Goal: Task Accomplishment & Management: Use online tool/utility

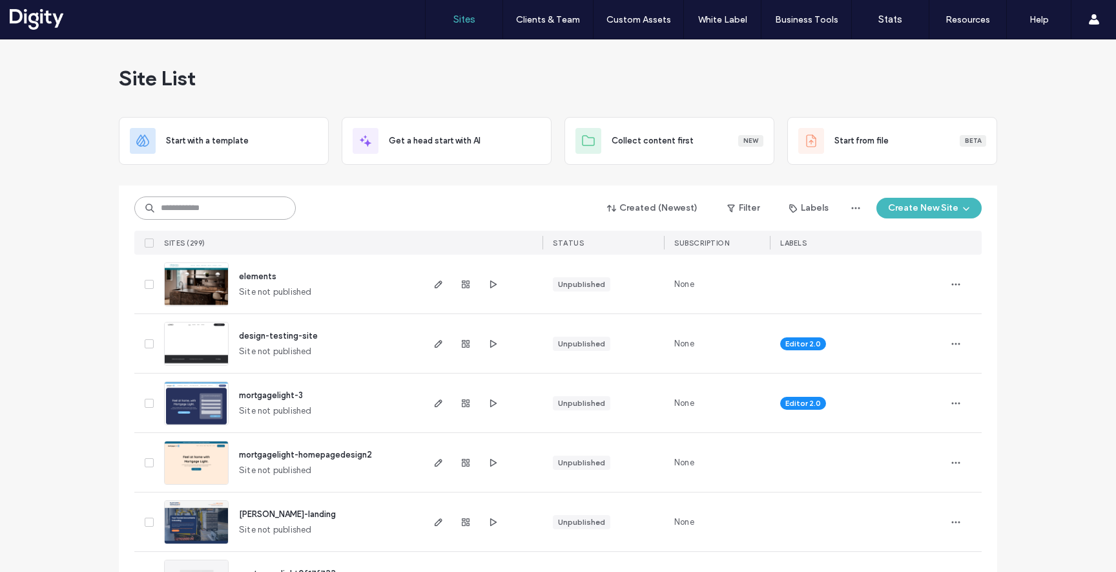
click at [268, 207] on input at bounding box center [214, 207] width 161 height 23
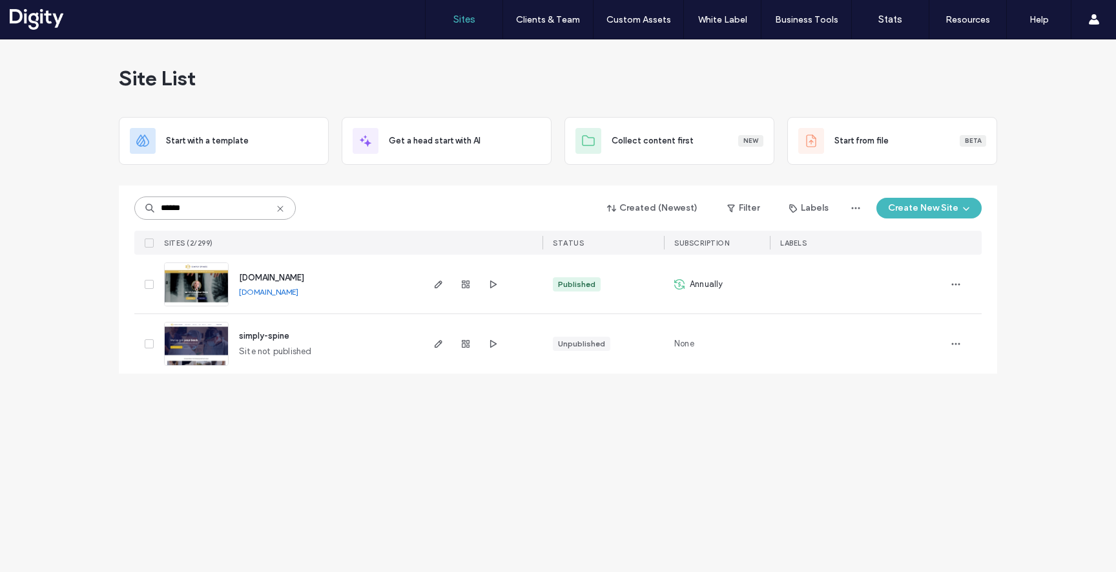
type input "******"
click at [280, 207] on icon at bounding box center [280, 208] width 10 height 10
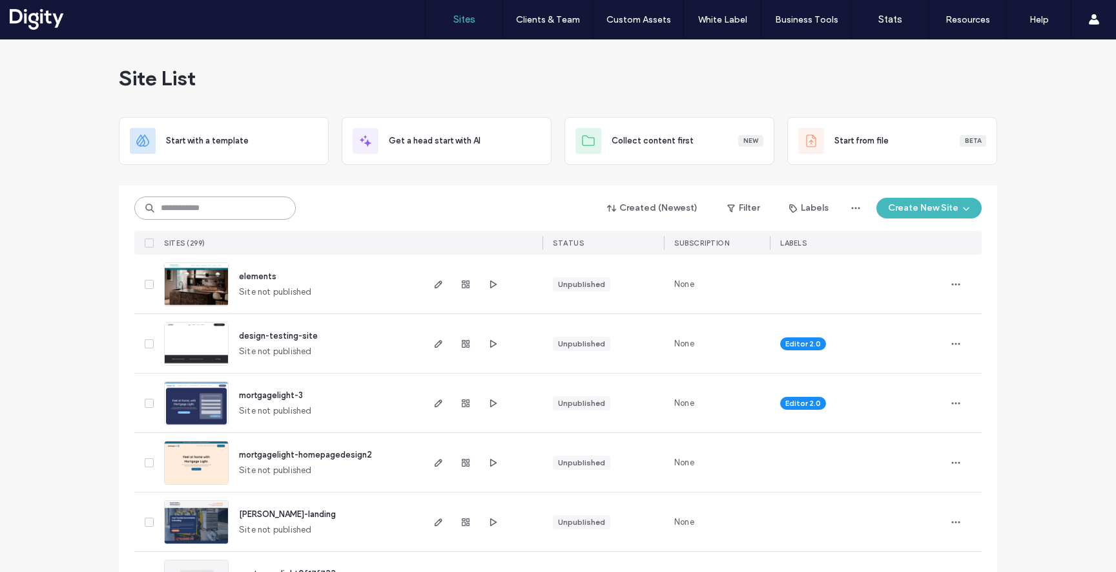
click at [160, 211] on input at bounding box center [214, 207] width 161 height 23
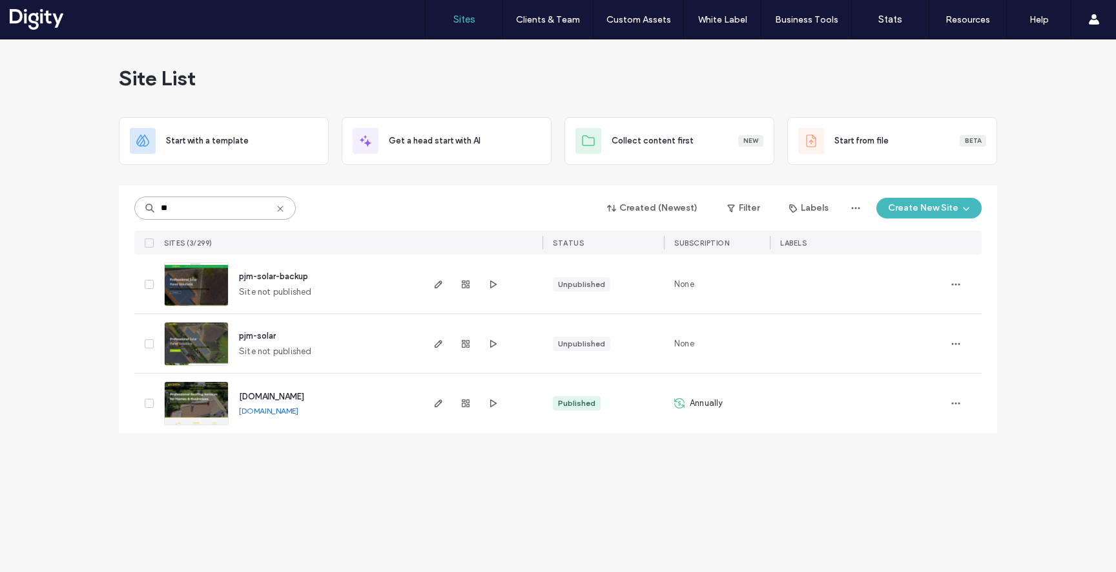
click at [219, 207] on input "**" at bounding box center [214, 207] width 161 height 23
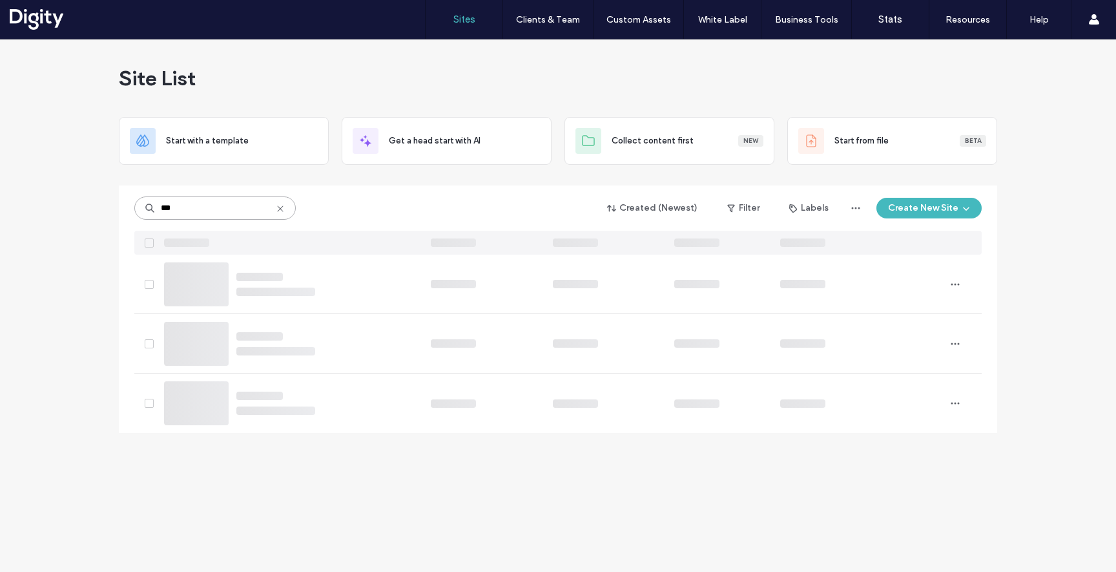
type input "***"
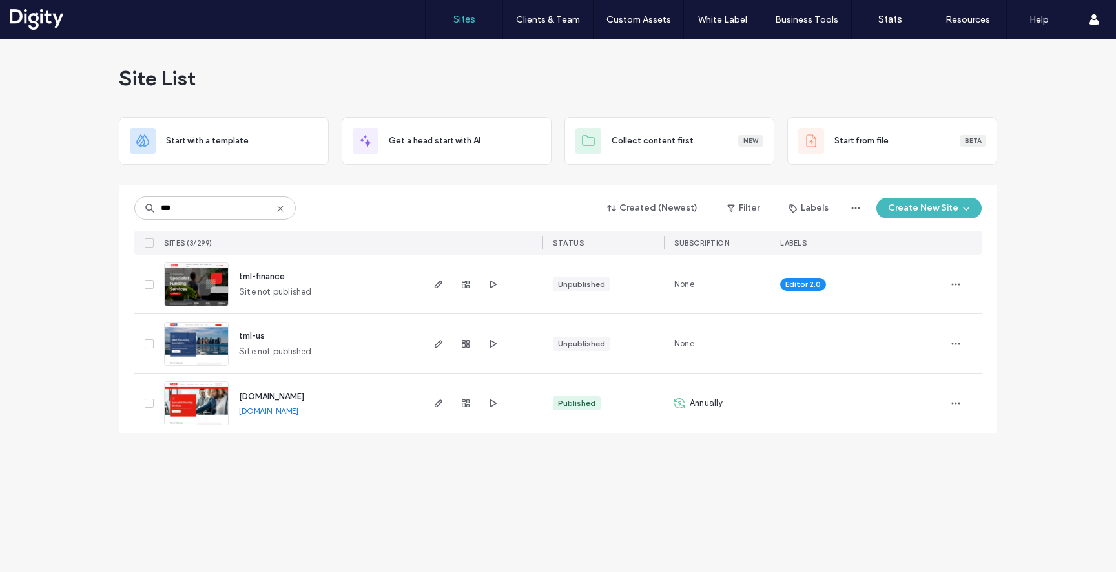
click at [256, 281] on span "tml-finance" at bounding box center [262, 276] width 46 height 10
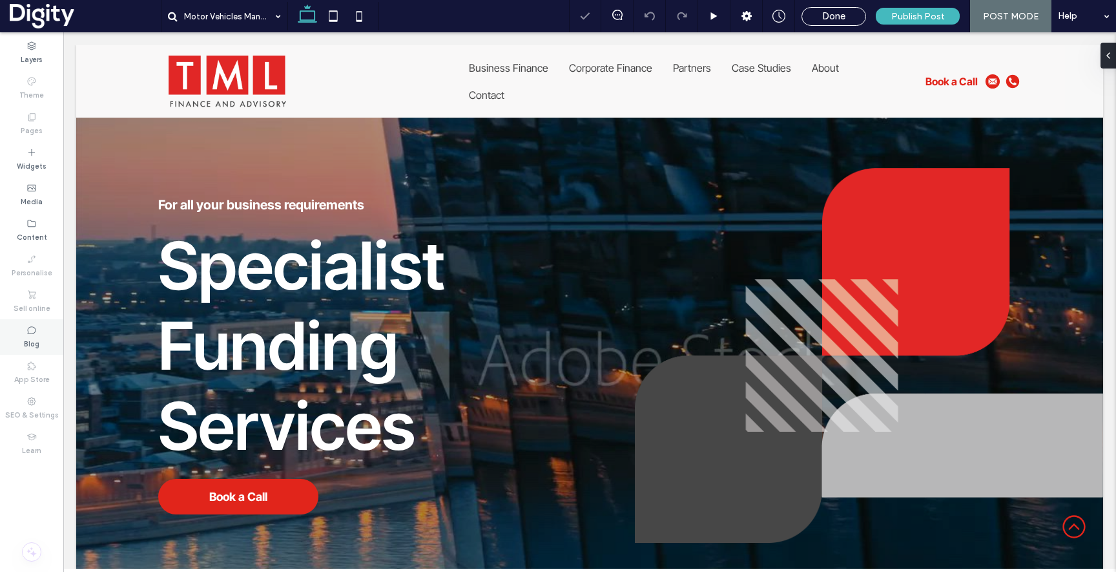
click at [42, 331] on div "Blog" at bounding box center [31, 337] width 63 height 36
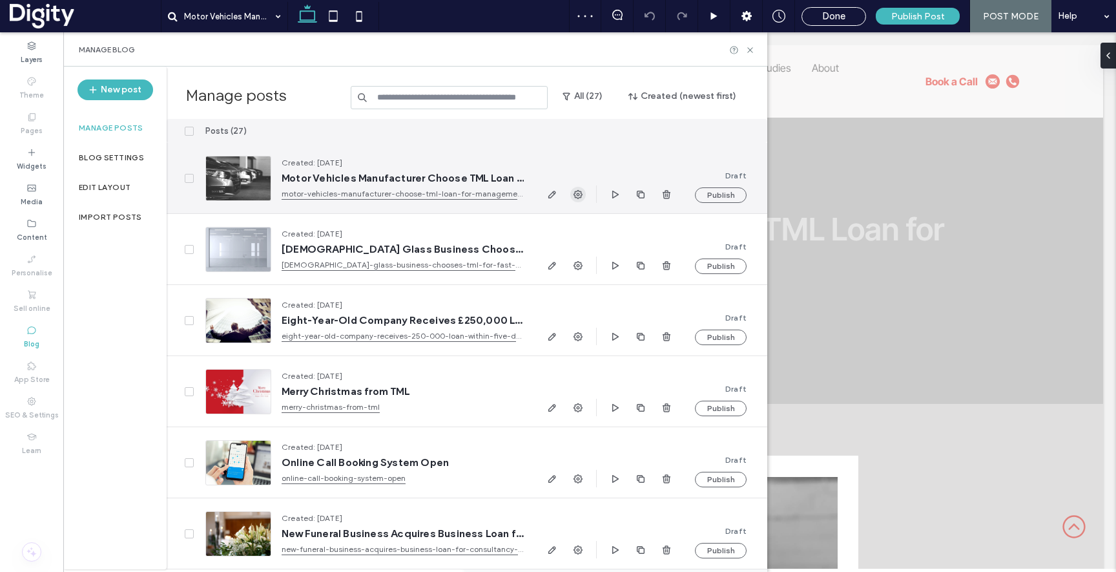
click at [577, 199] on span "button" at bounding box center [577, 194] width 15 height 15
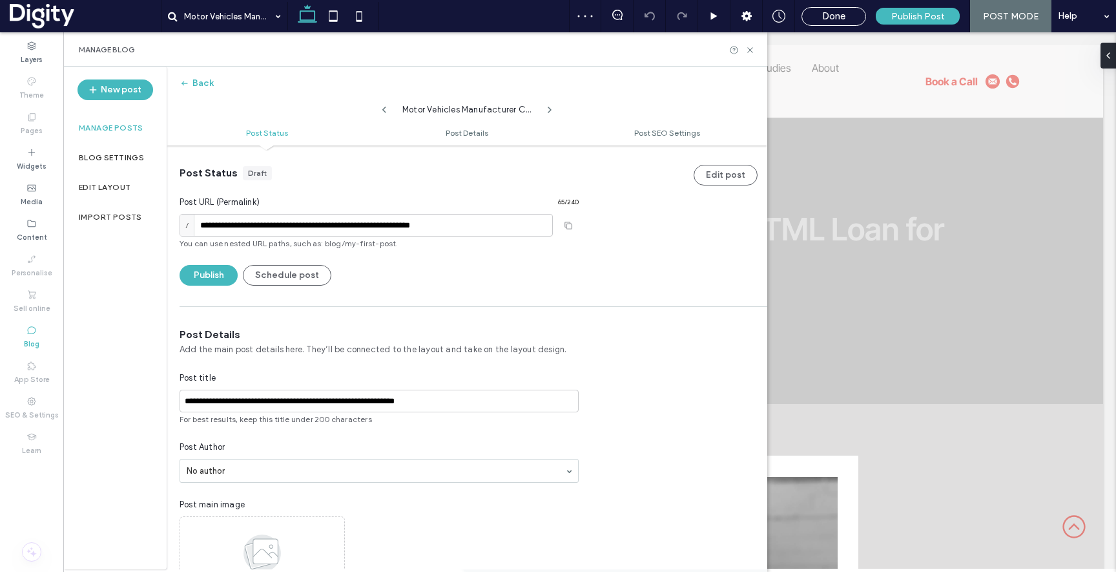
scroll to position [1, 0]
click at [267, 408] on input "**********" at bounding box center [379, 400] width 399 height 23
click at [369, 405] on input "**********" at bounding box center [379, 400] width 399 height 23
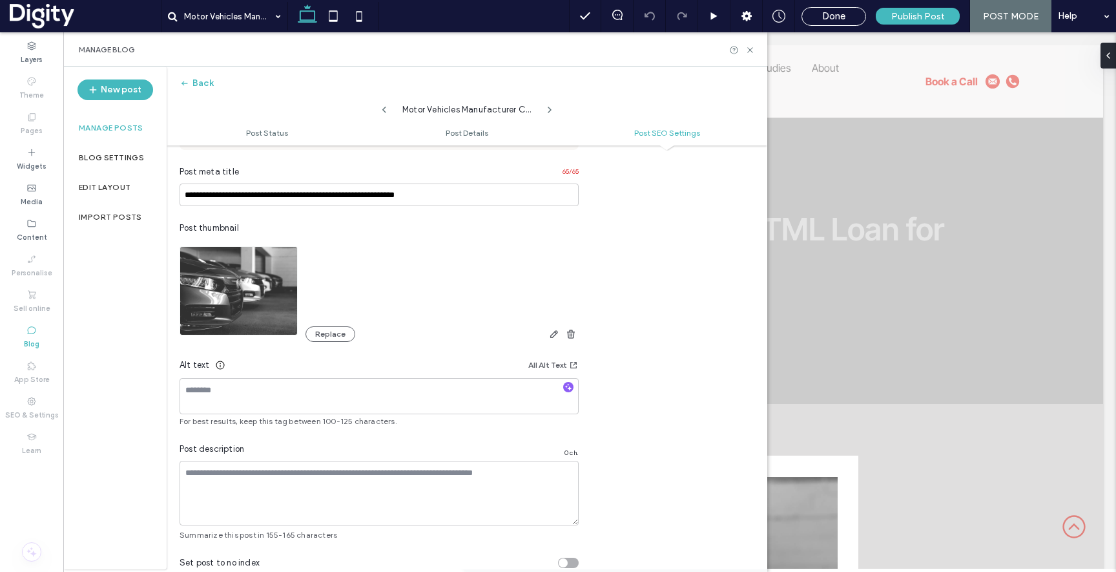
scroll to position [682, 0]
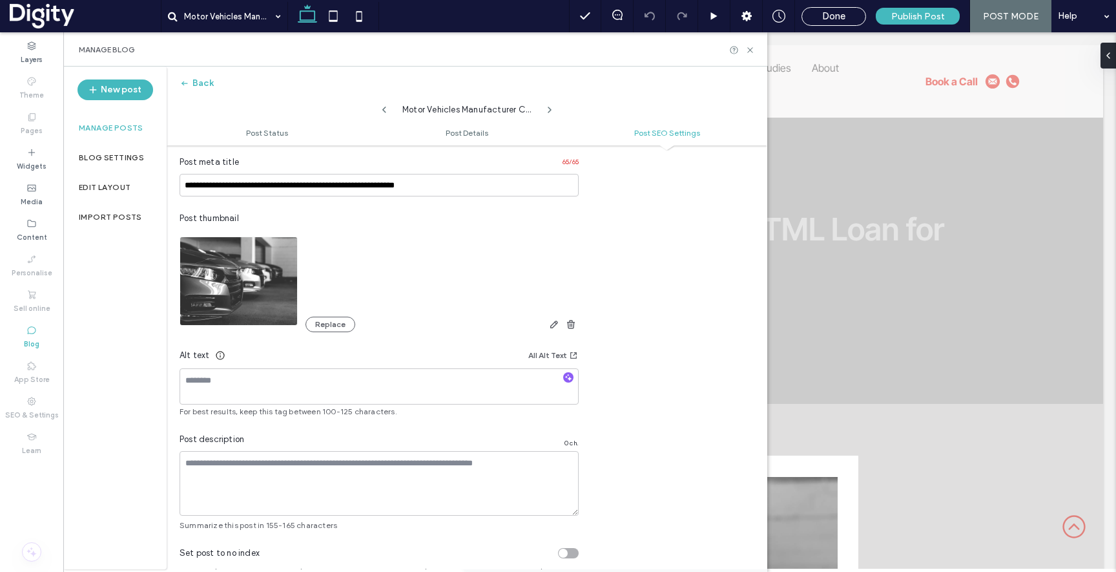
click at [425, 406] on span "For best results, keep this tag between 100-125 characters." at bounding box center [379, 412] width 399 height 12
click at [425, 397] on textarea at bounding box center [379, 386] width 399 height 36
type textarea "*"
click at [398, 471] on textarea at bounding box center [379, 483] width 399 height 65
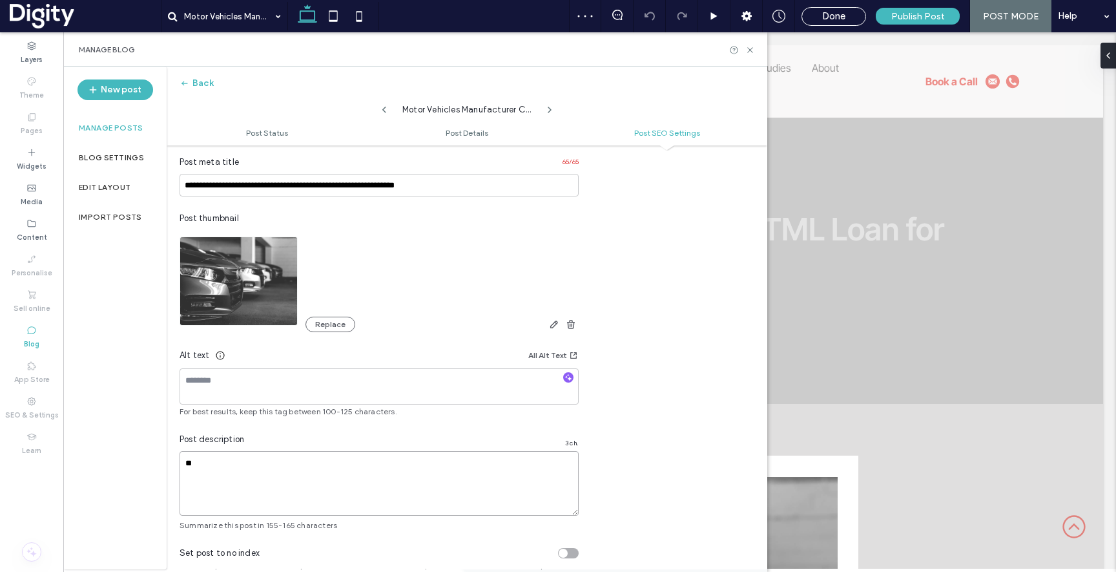
type textarea "*"
click at [751, 49] on icon at bounding box center [750, 50] width 10 height 10
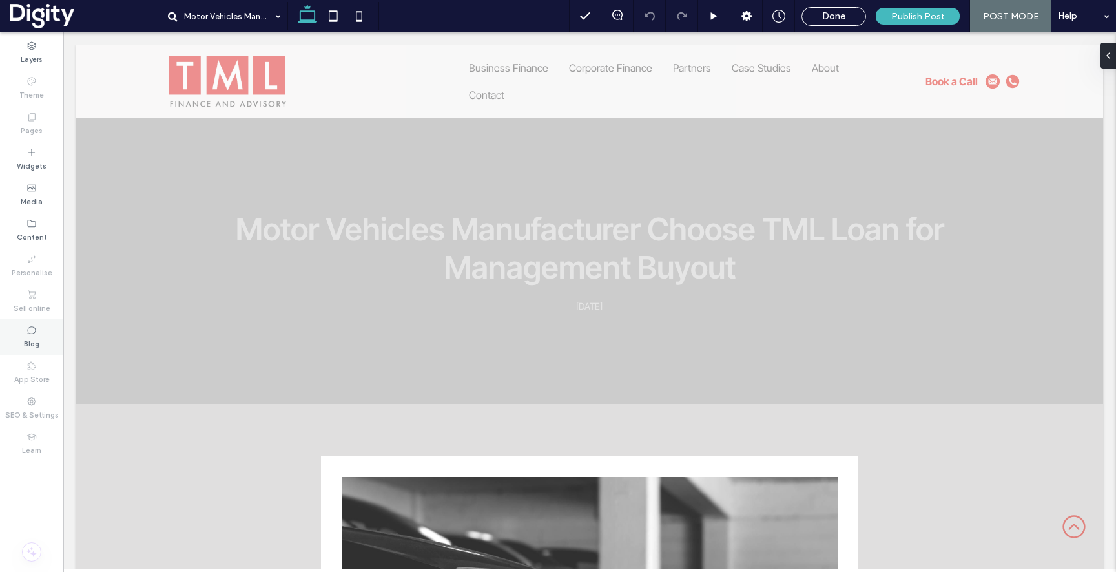
click at [41, 331] on div "Blog" at bounding box center [31, 337] width 63 height 36
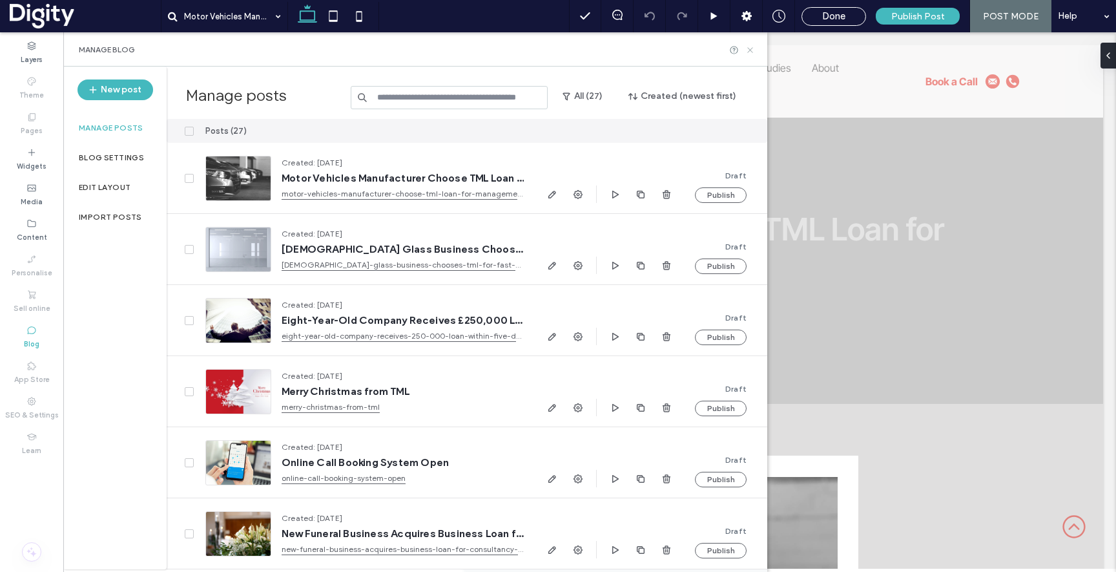
click at [749, 46] on icon at bounding box center [750, 50] width 10 height 10
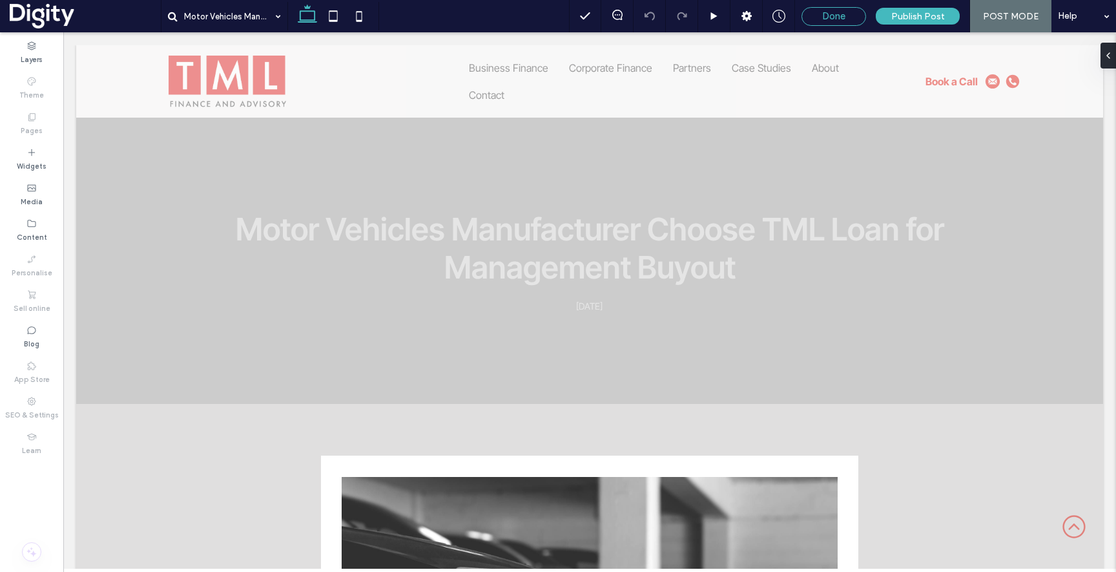
click at [835, 20] on span "Done" at bounding box center [833, 16] width 23 height 12
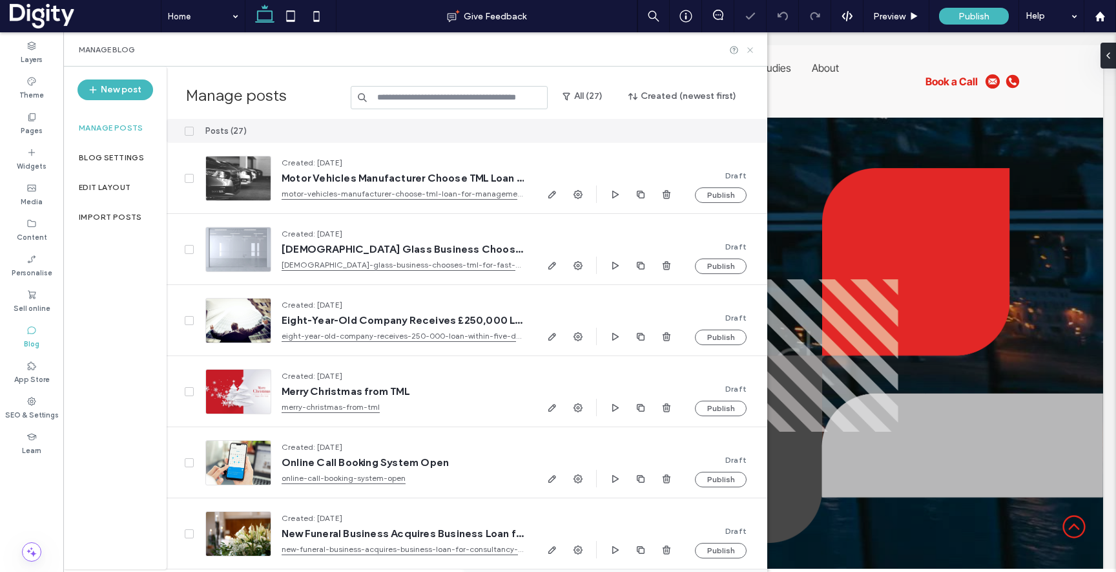
click at [752, 45] on icon at bounding box center [750, 50] width 10 height 10
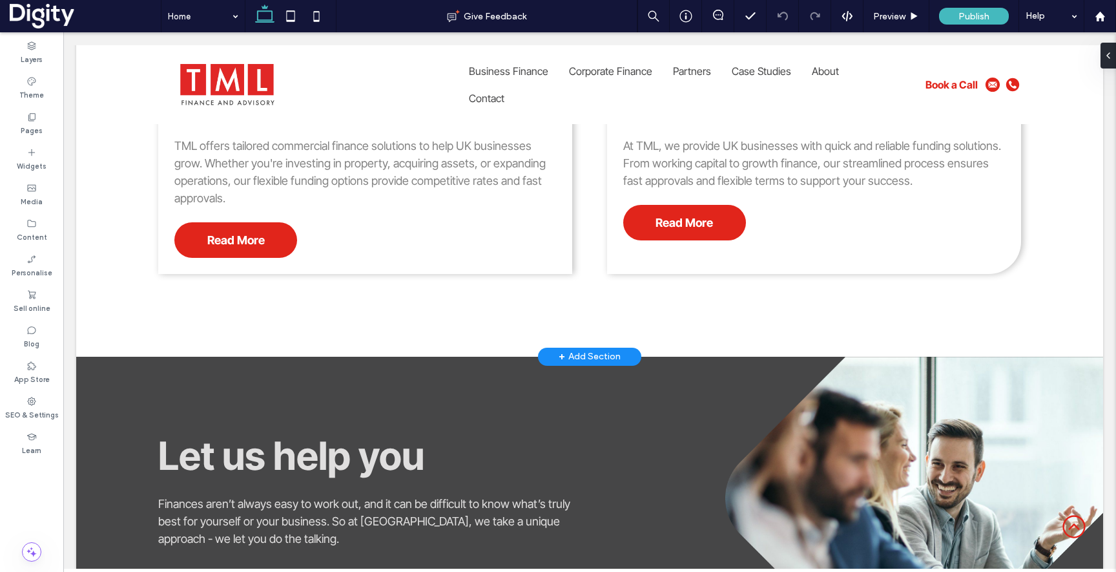
scroll to position [1078, 0]
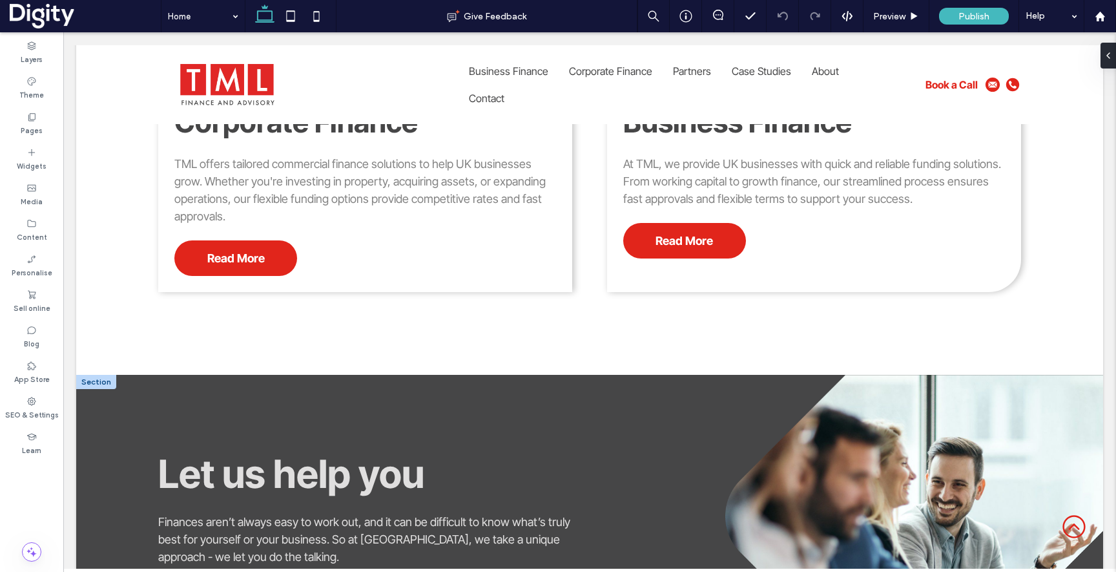
click at [831, 466] on img at bounding box center [914, 564] width 378 height 378
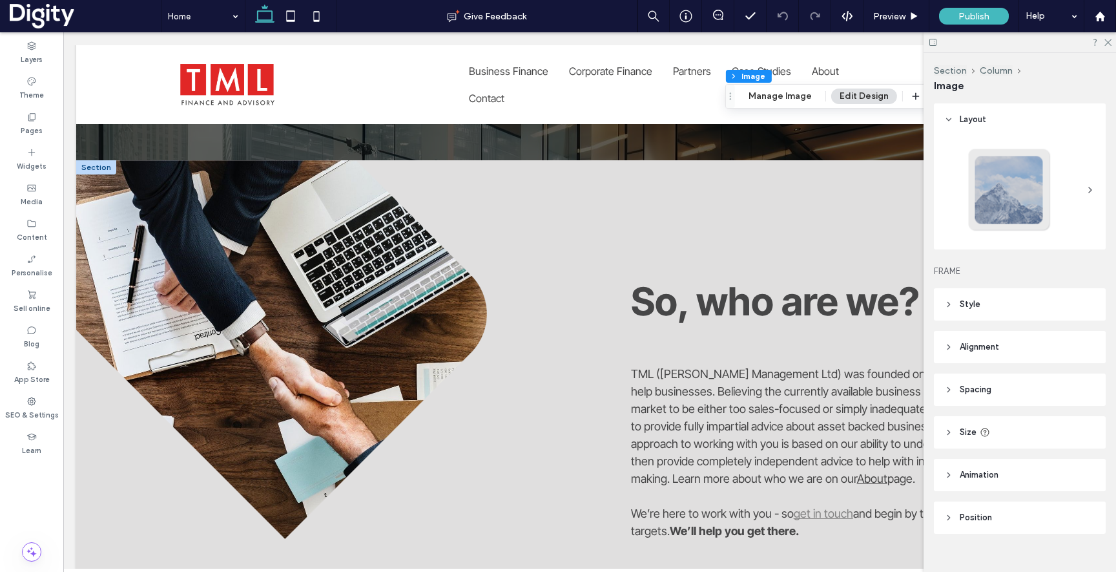
scroll to position [2678, 0]
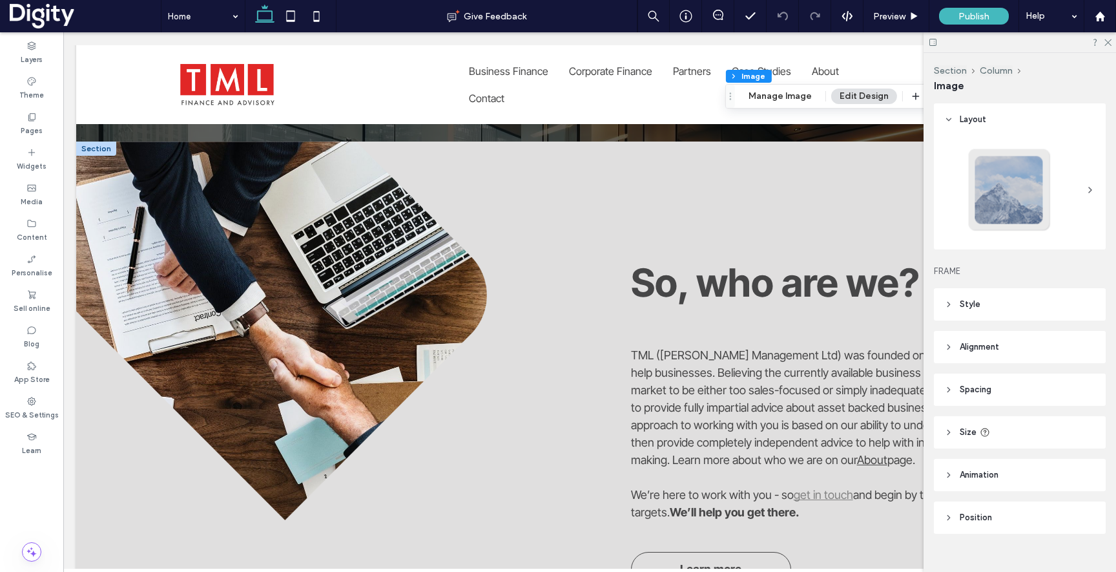
click at [367, 353] on img at bounding box center [281, 346] width 411 height 411
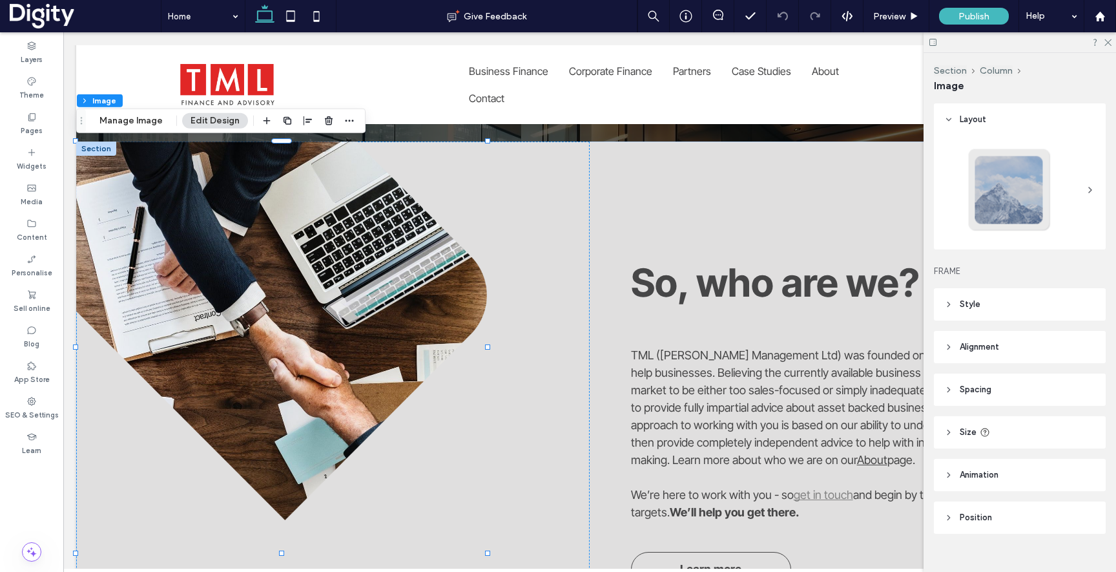
click at [973, 308] on span "Style" at bounding box center [970, 304] width 21 height 13
click at [1108, 39] on icon at bounding box center [1107, 41] width 8 height 8
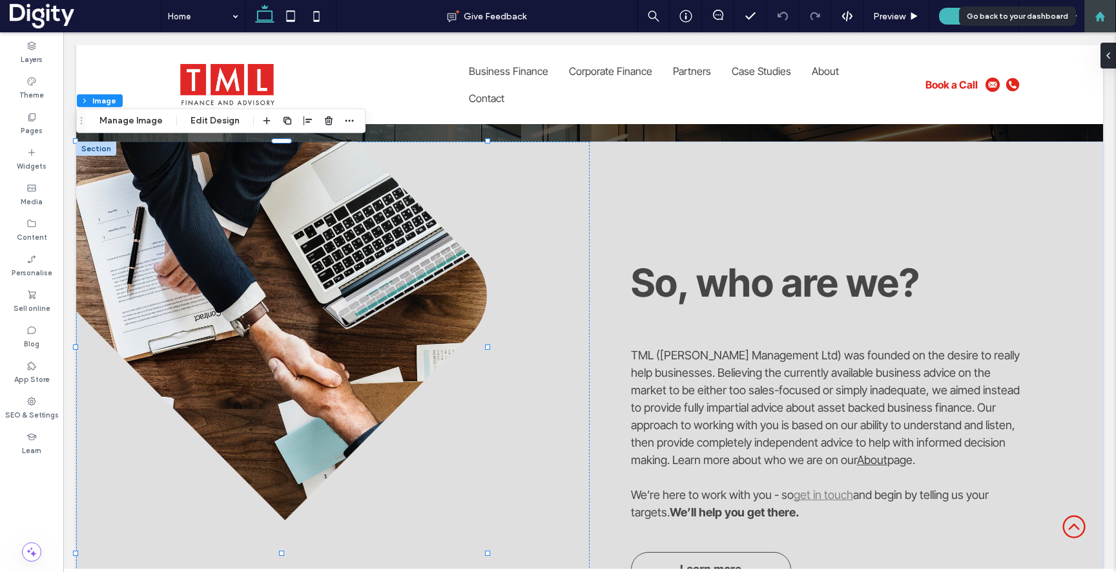
click at [1099, 13] on use at bounding box center [1100, 16] width 10 height 10
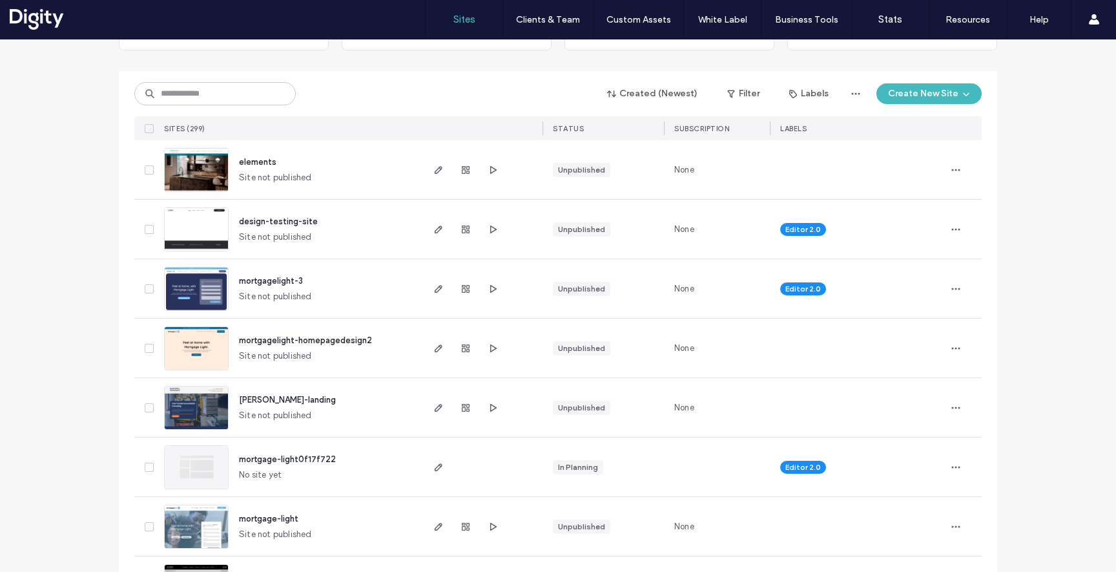
scroll to position [124, 0]
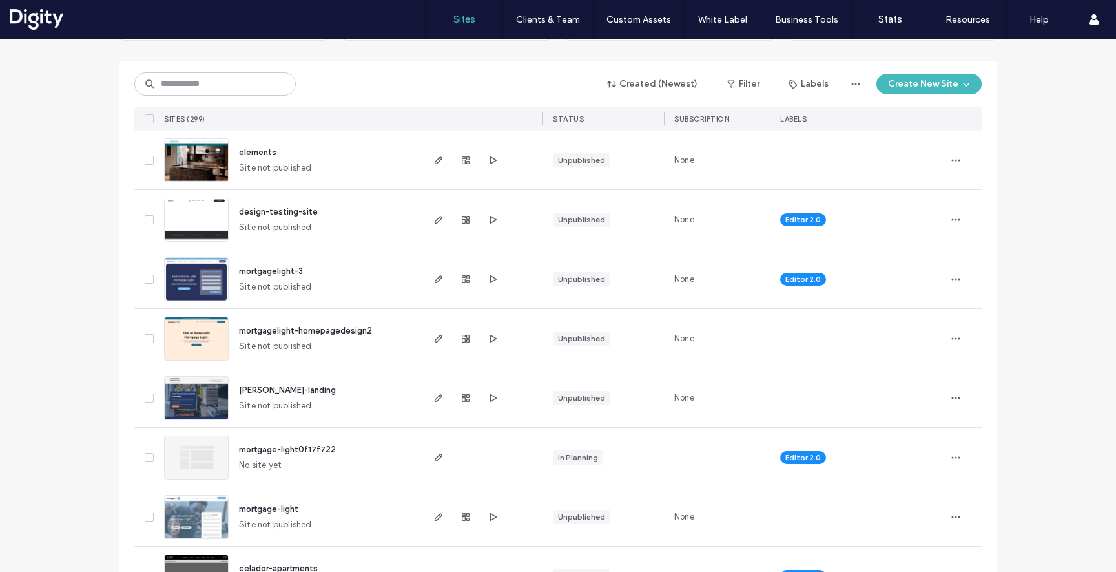
click at [270, 269] on span "mortgagelight-3" at bounding box center [271, 271] width 64 height 10
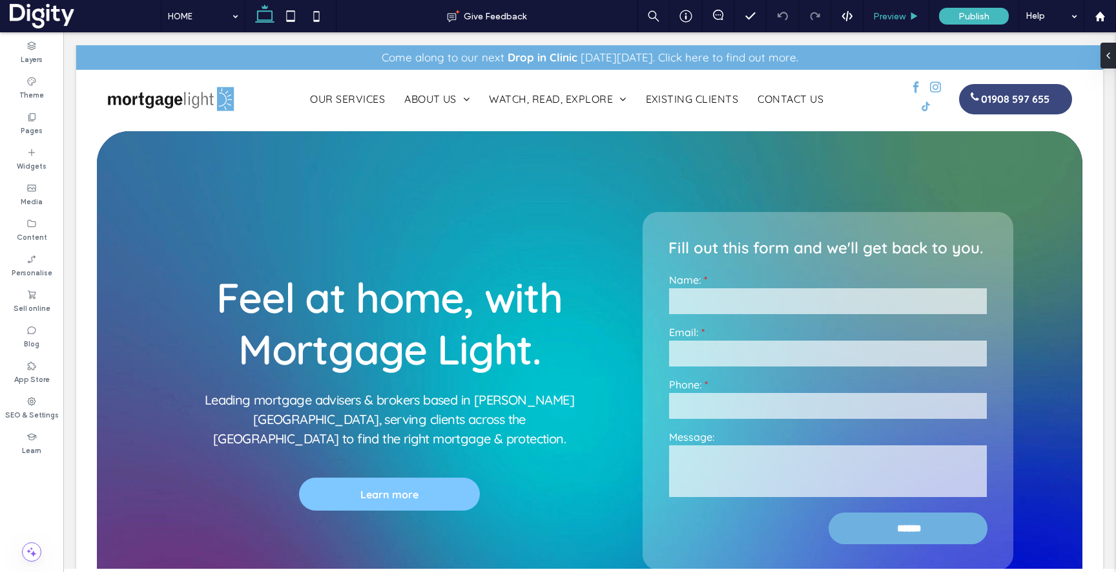
click at [892, 18] on span "Preview" at bounding box center [889, 16] width 32 height 11
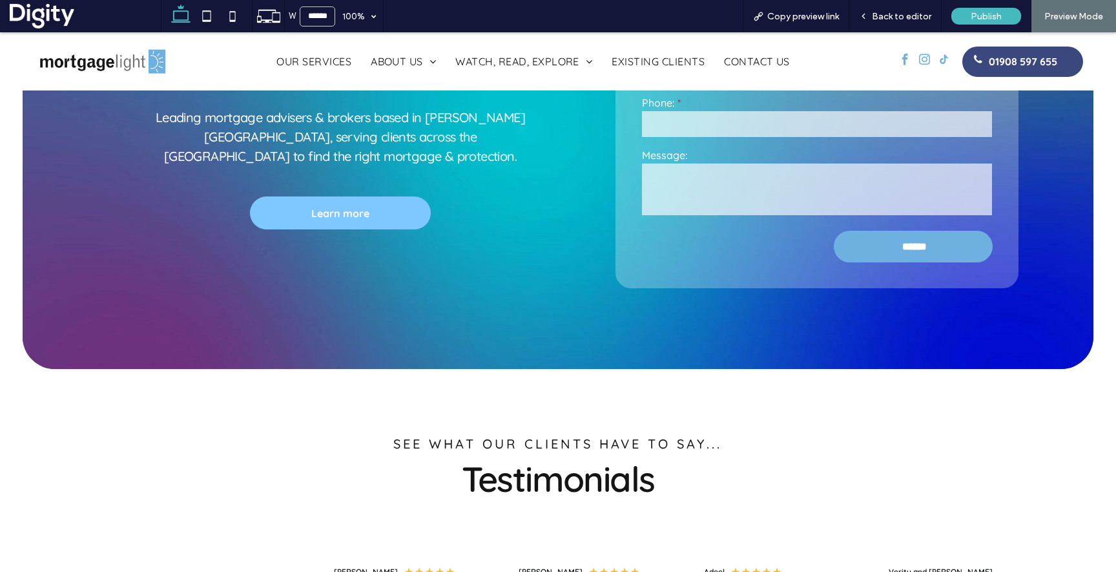
scroll to position [258, 0]
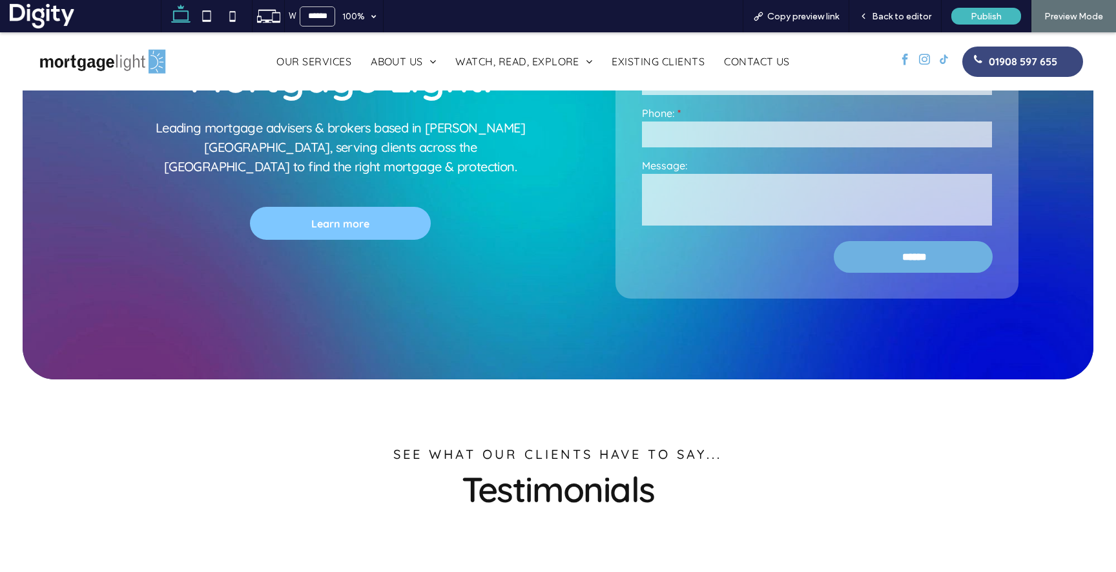
click at [111, 280] on div "Feel at home, with Mortgage Light. Leading mortgage advisers & brokers based in…" at bounding box center [340, 119] width 550 height 519
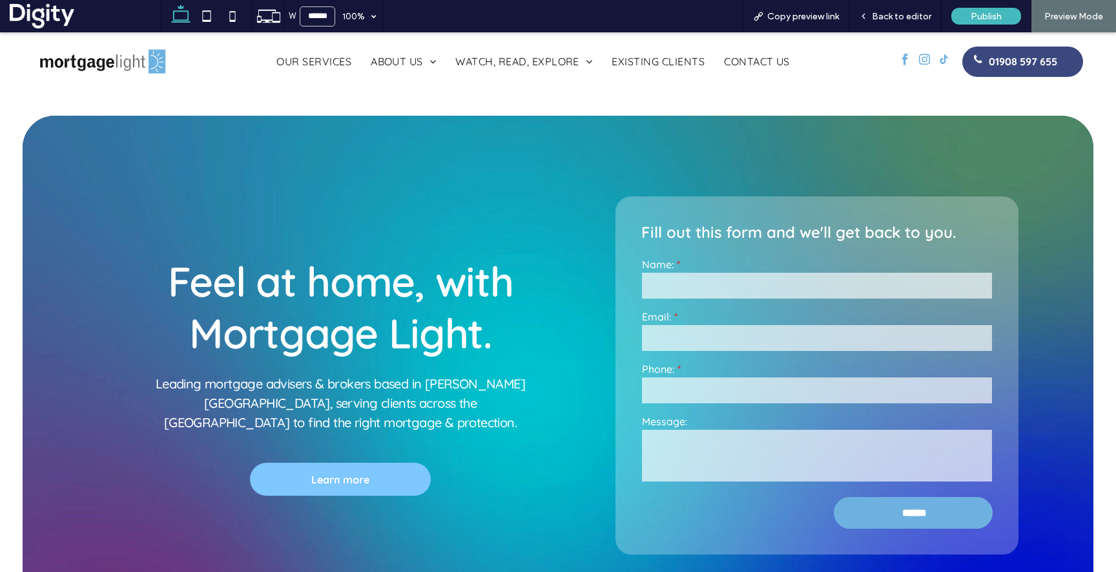
scroll to position [0, 0]
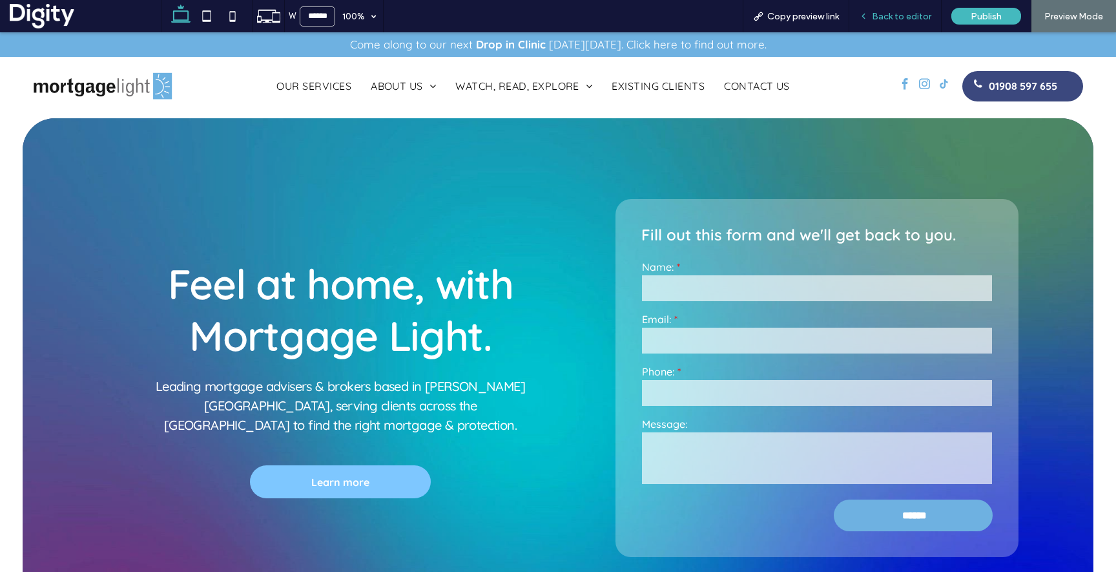
click at [885, 23] on div "Back to editor" at bounding box center [895, 16] width 92 height 32
click at [880, 14] on span "Back to editor" at bounding box center [901, 16] width 59 height 11
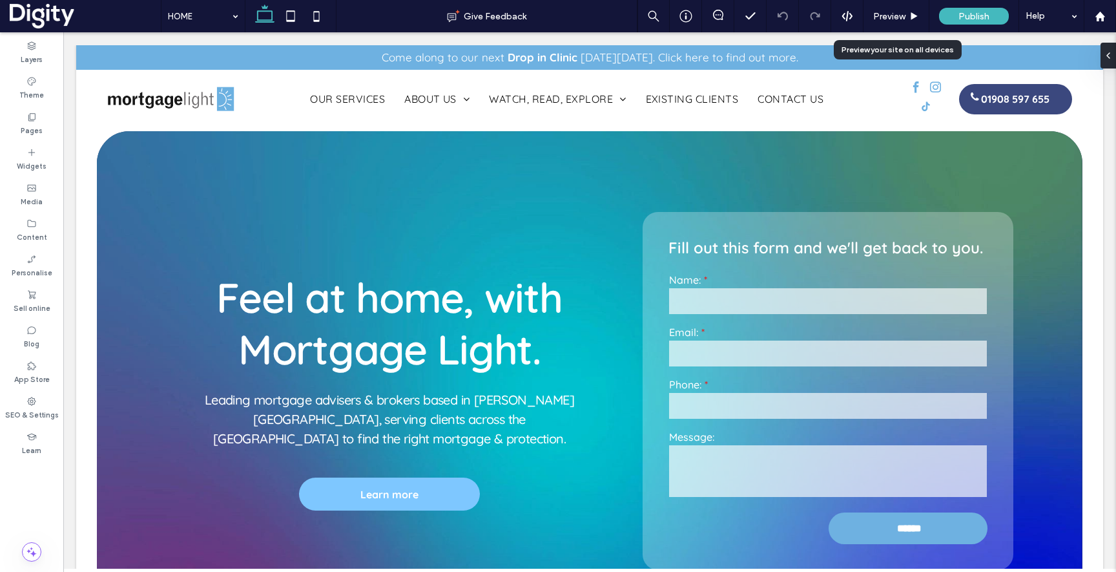
scroll to position [0, 167]
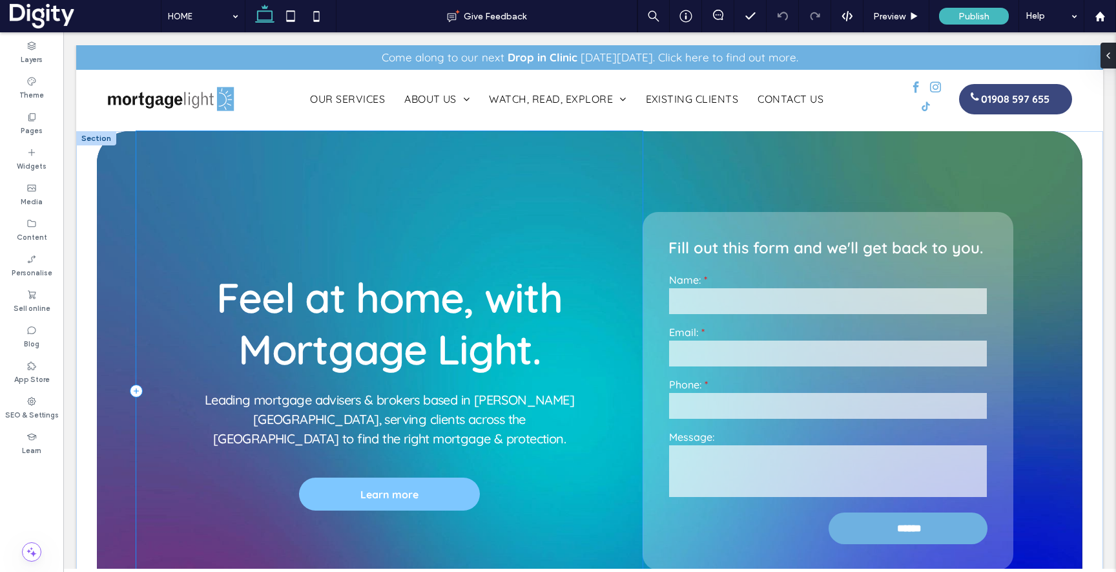
click at [406, 174] on div "Feel at home, with Mortgage Light. Leading mortgage advisers & brokers based in…" at bounding box center [389, 390] width 506 height 519
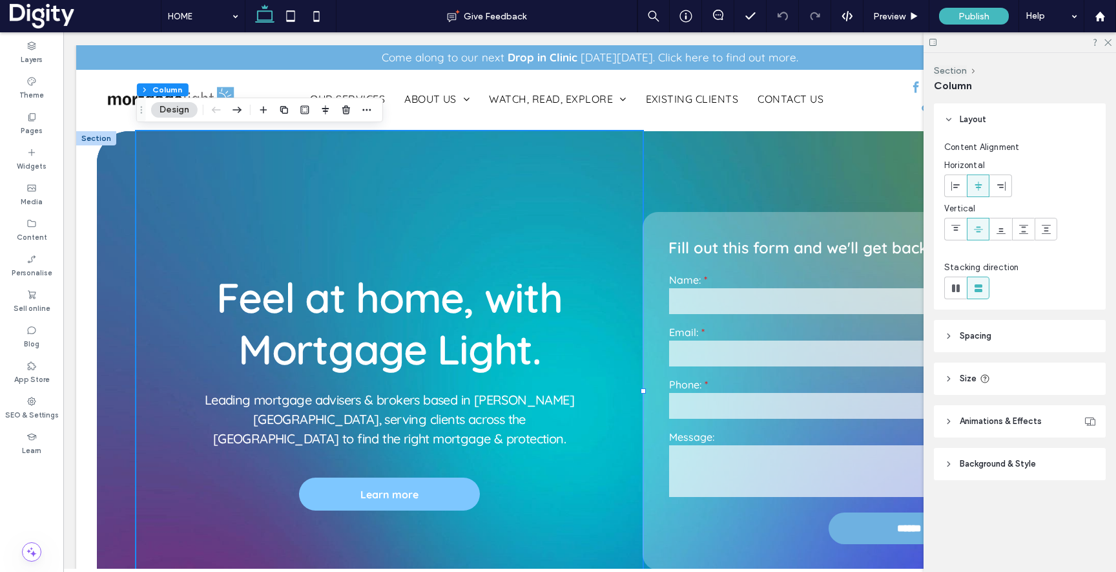
click at [106, 190] on div "Feel at home, with Mortgage Light. Leading mortgage advisers & brokers based in…" at bounding box center [590, 390] width 986 height 519
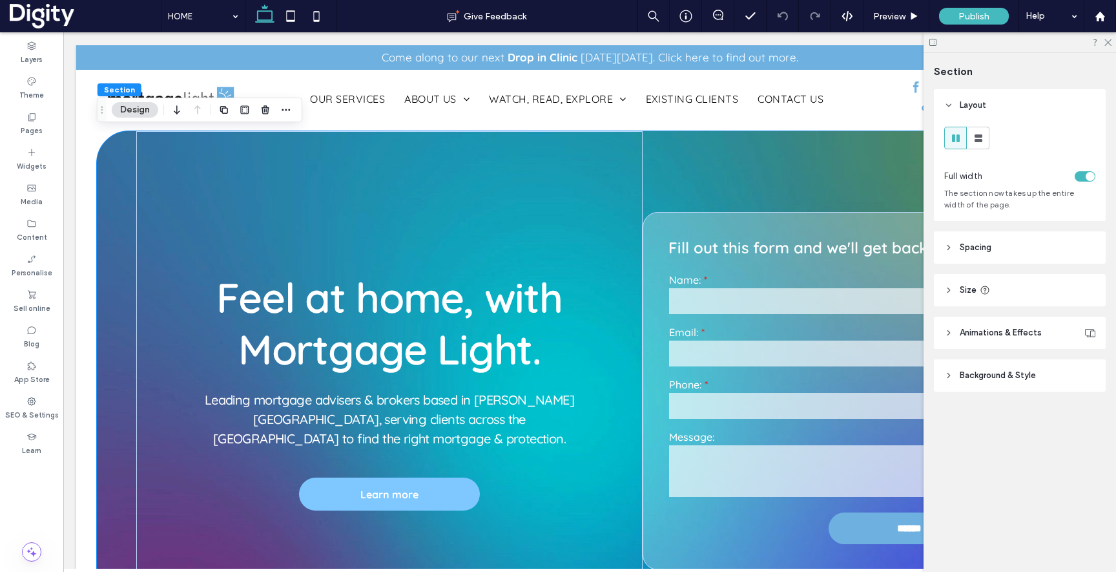
scroll to position [0, 333]
click at [994, 378] on span "Background & Style" at bounding box center [998, 375] width 76 height 13
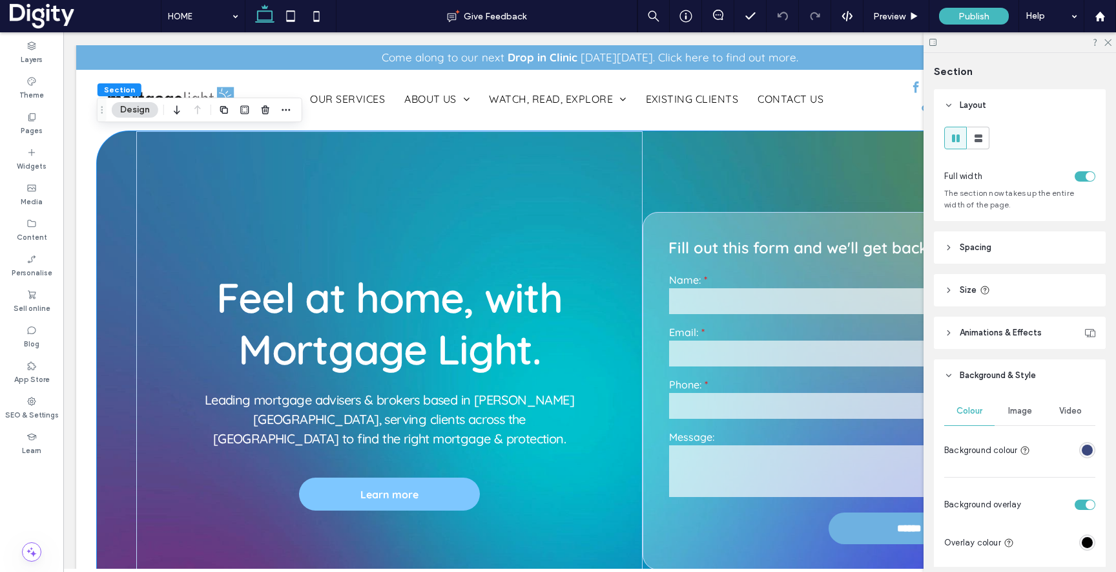
click at [1024, 408] on span "Image" at bounding box center [1020, 411] width 24 height 10
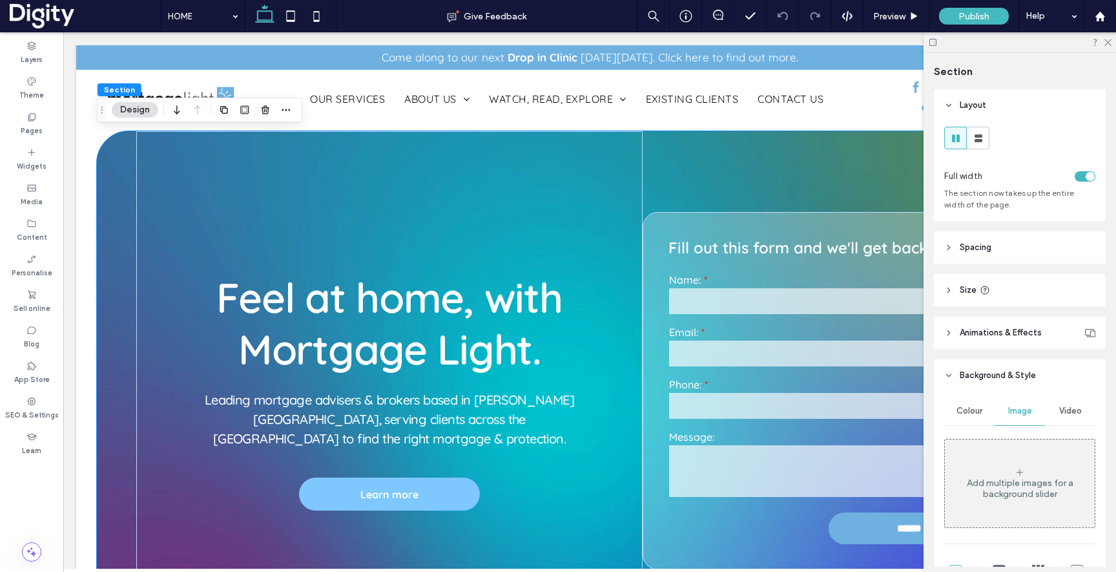
click at [1075, 417] on div "Video" at bounding box center [1070, 411] width 50 height 28
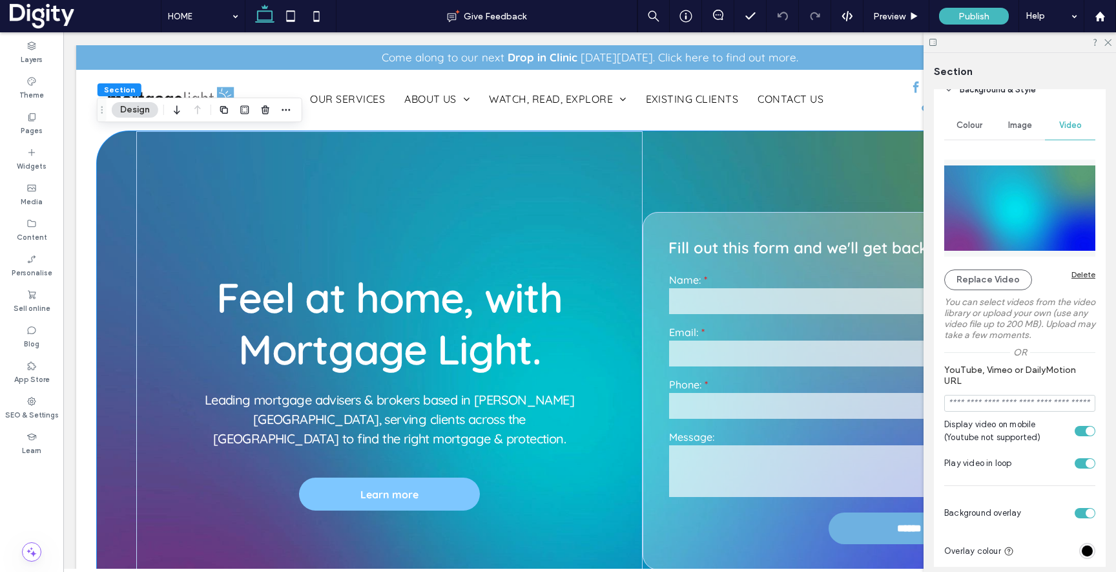
scroll to position [0, 500]
click at [1109, 36] on div at bounding box center [1020, 42] width 192 height 20
click at [1109, 39] on icon at bounding box center [1107, 41] width 8 height 8
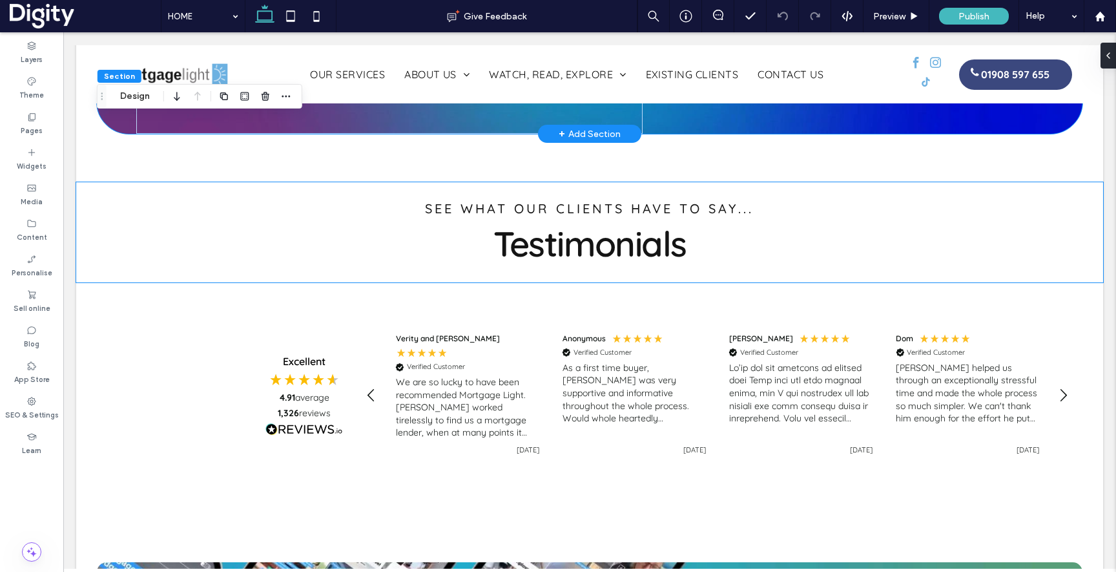
scroll to position [0, 0]
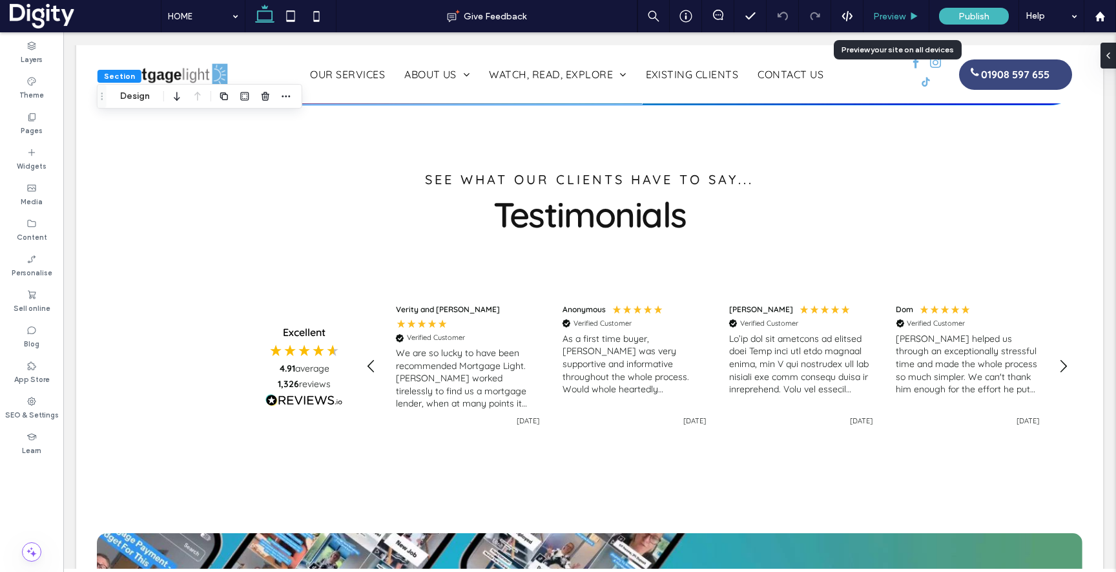
click at [894, 25] on div "Preview" at bounding box center [896, 16] width 66 height 32
click at [883, 17] on span "Preview" at bounding box center [889, 16] width 32 height 11
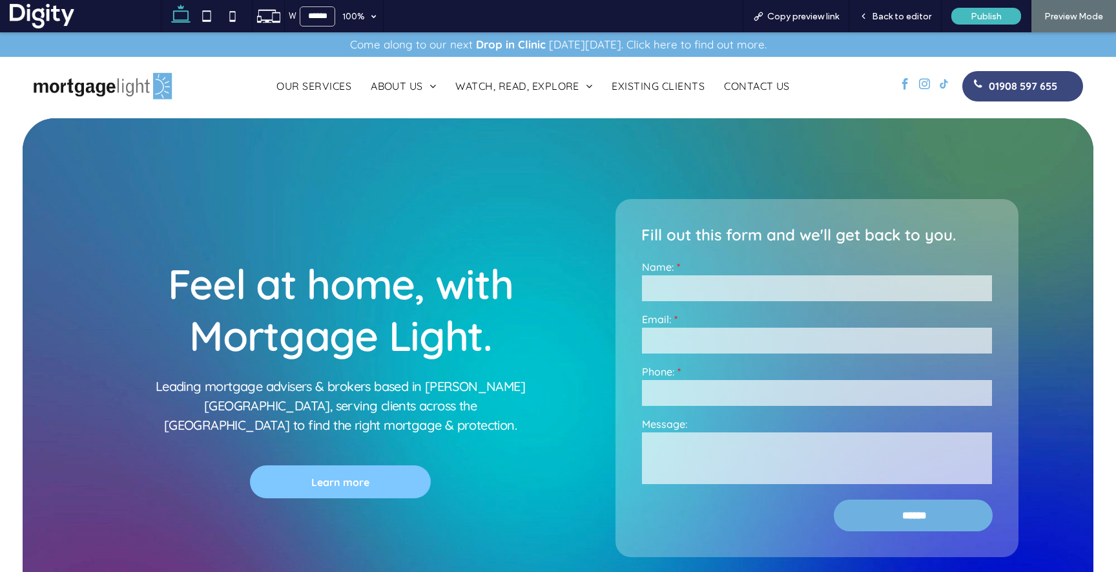
scroll to position [0, 1664]
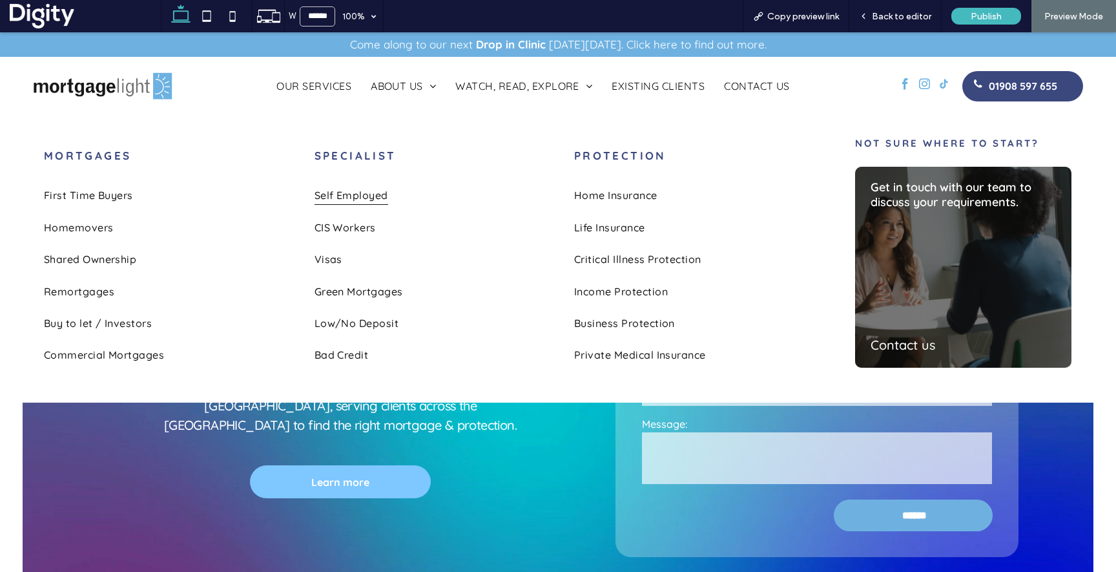
click at [339, 198] on span "Self Employed" at bounding box center [352, 194] width 74 height 19
